Goal: Task Accomplishment & Management: Manage account settings

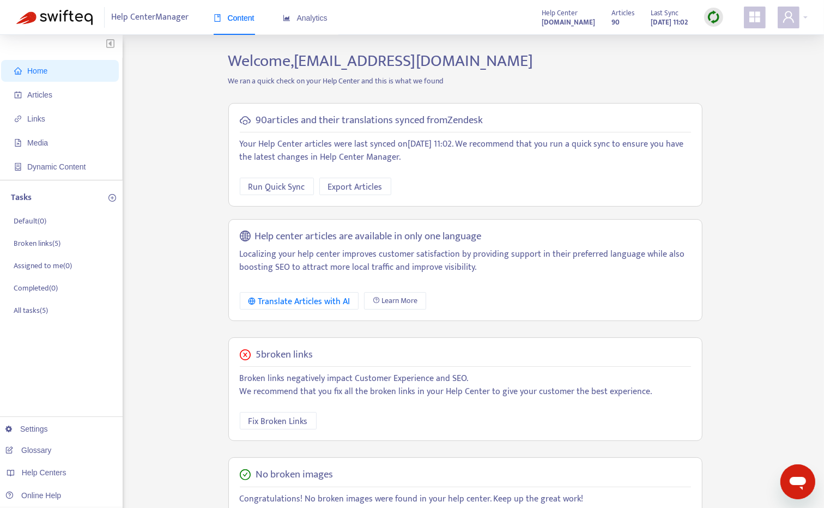
click at [808, 117] on div "Home Articles Links Media Dynamic Content Tasks Default ( 0 ) Broken links ( 5 …" at bounding box center [412, 362] width 824 height 654
click at [799, 113] on div "Home Articles Links Media Dynamic Content Tasks Default ( 0 ) Broken links ( 5 …" at bounding box center [411, 370] width 791 height 638
click at [789, 19] on icon "user" at bounding box center [788, 16] width 13 height 13
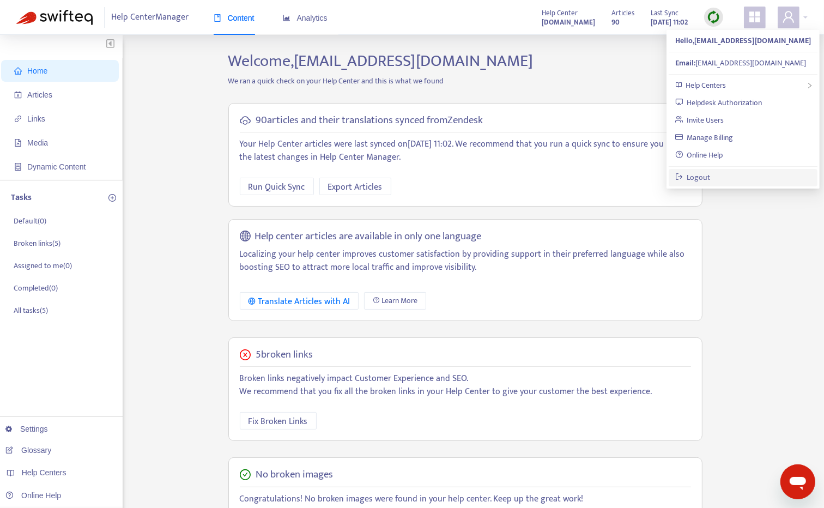
click at [711, 178] on link "Logout" at bounding box center [692, 177] width 35 height 13
